Goal: Navigation & Orientation: Find specific page/section

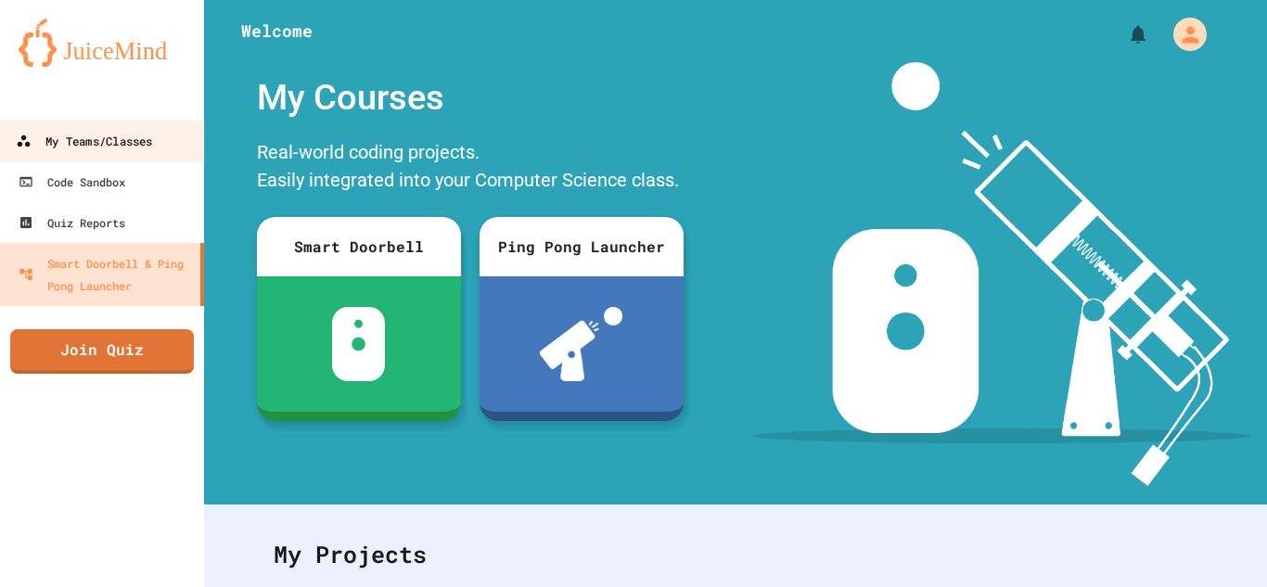
click at [71, 130] on div "My Teams/Classes" at bounding box center [84, 141] width 136 height 23
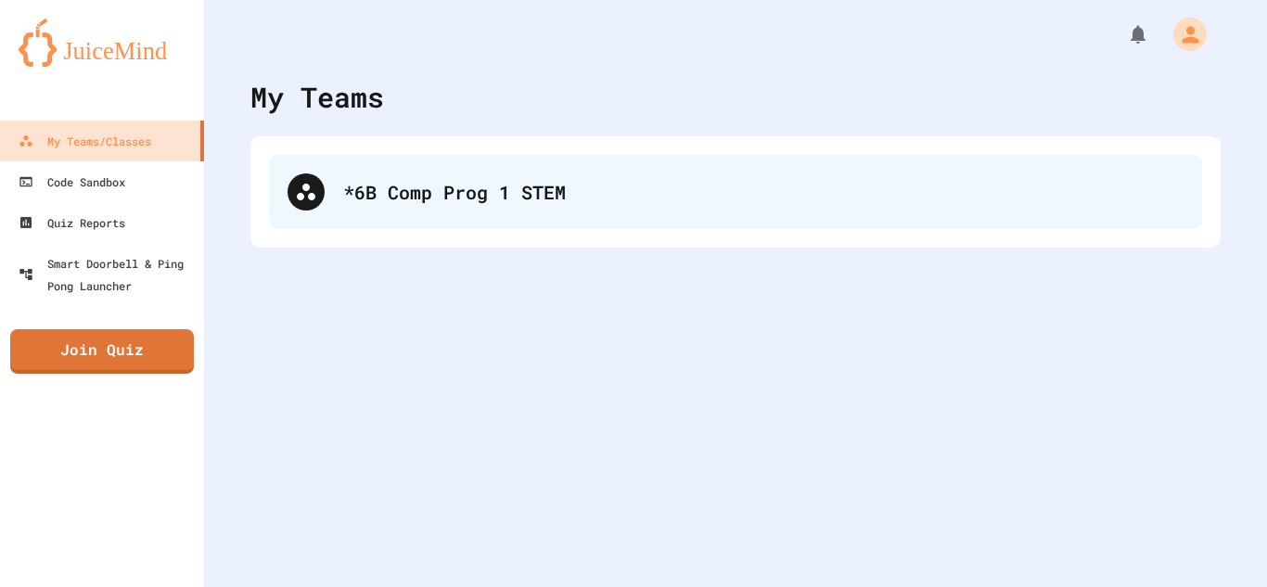
click at [334, 178] on div "*6B Comp Prog 1 STEM" at bounding box center [735, 192] width 933 height 74
